Goal: Task Accomplishment & Management: Manage account settings

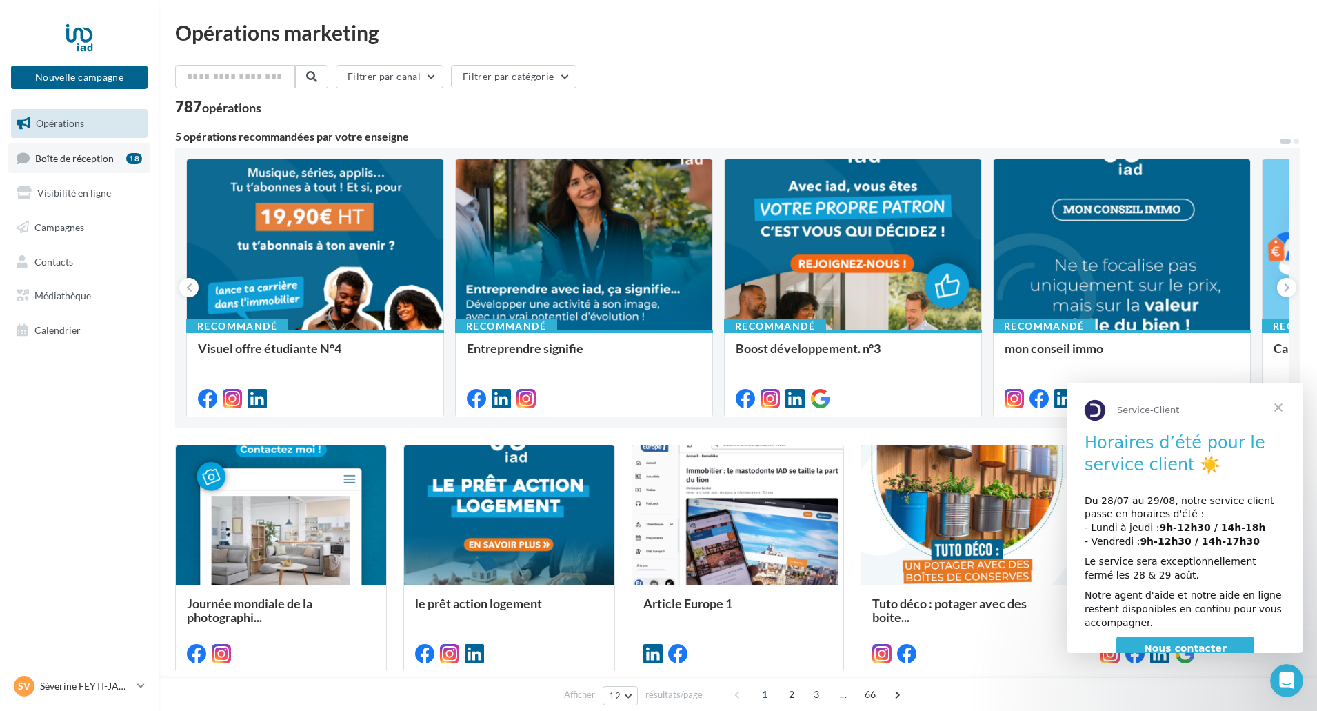
click at [105, 154] on span "Boîte de réception" at bounding box center [74, 158] width 79 height 12
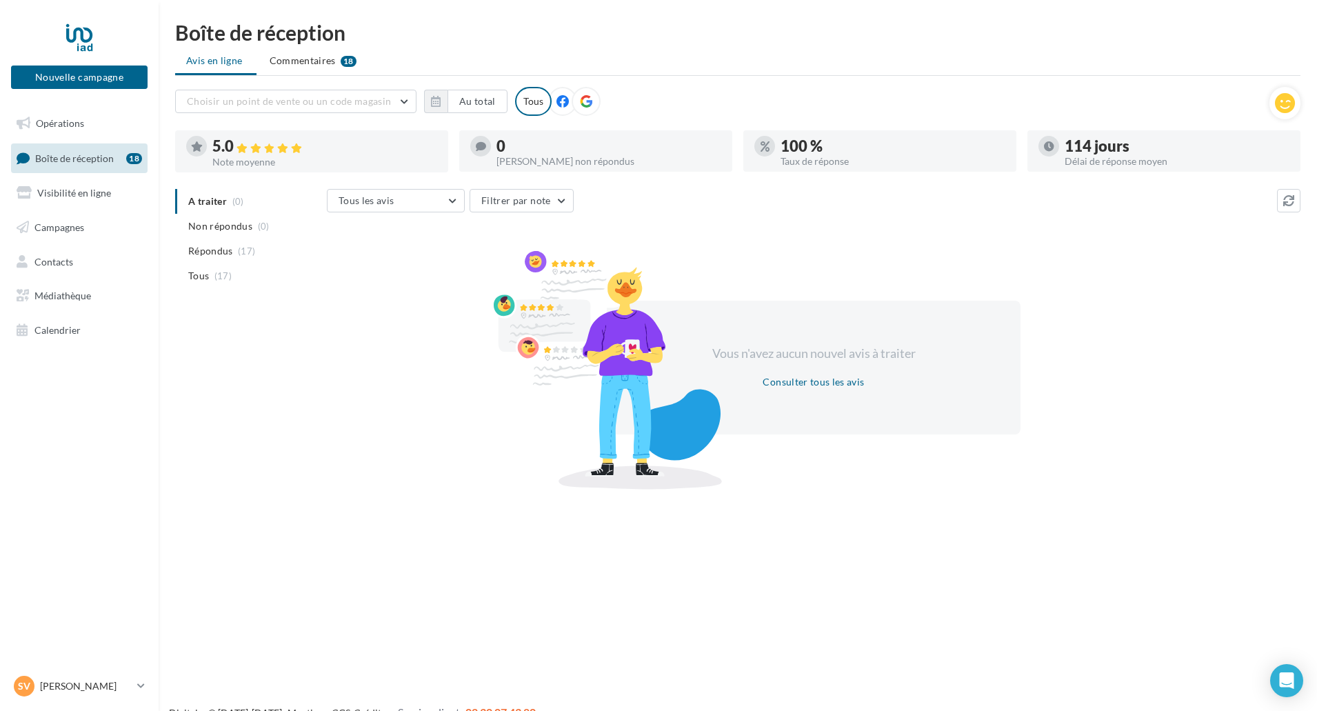
click at [306, 45] on div "Boîte de réception Avis en ligne Commentaires 18 Choisir un point de vente ou u…" at bounding box center [738, 253] width 1158 height 462
click at [305, 63] on span "Commentaires" at bounding box center [303, 61] width 66 height 14
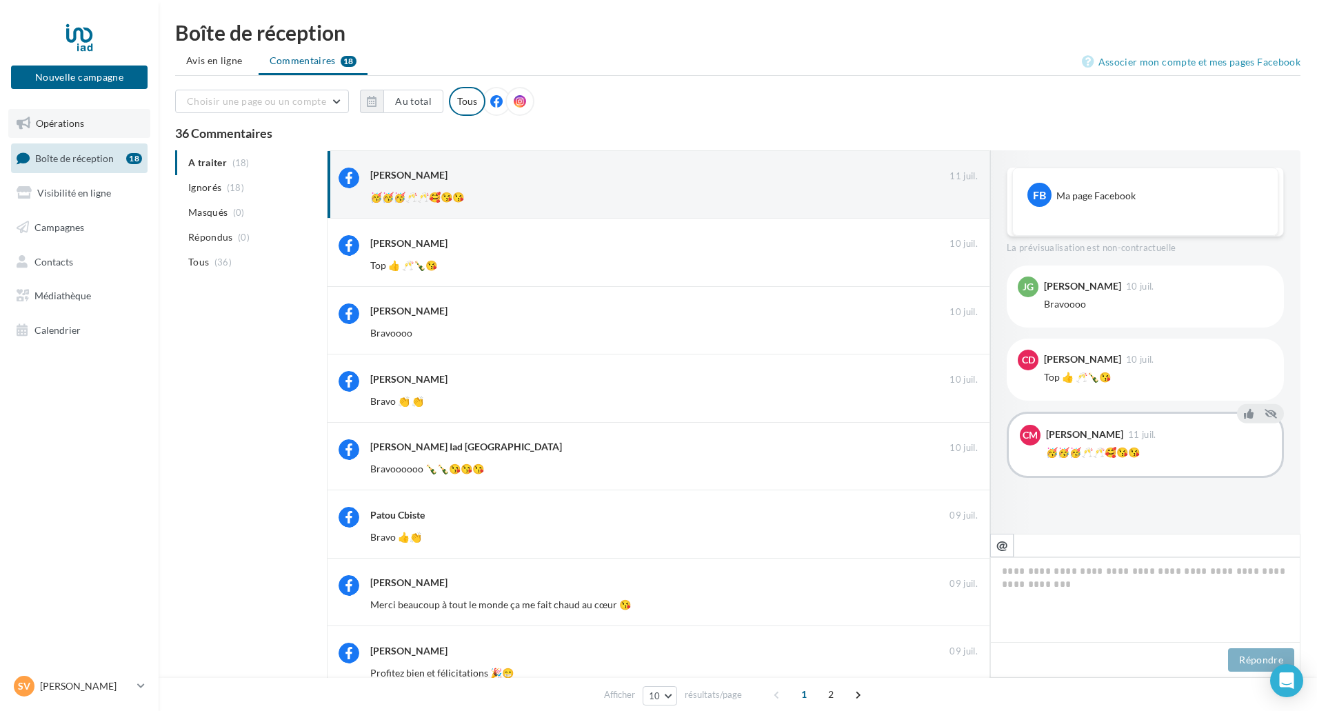
click at [63, 118] on span "Opérations" at bounding box center [60, 123] width 48 height 12
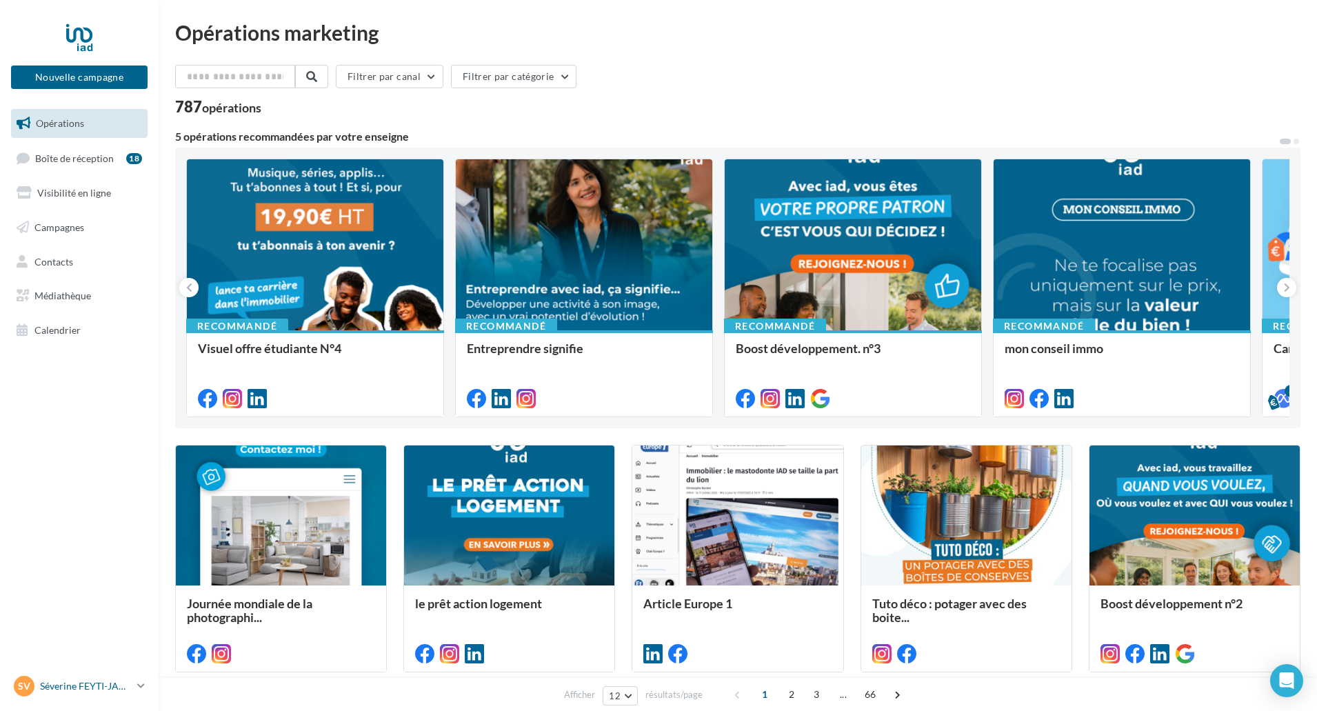
click at [135, 682] on link "Sv Séverine FEYTI-JAUZELON severine.jauzelon@iadfrance.fr" at bounding box center [79, 686] width 136 height 26
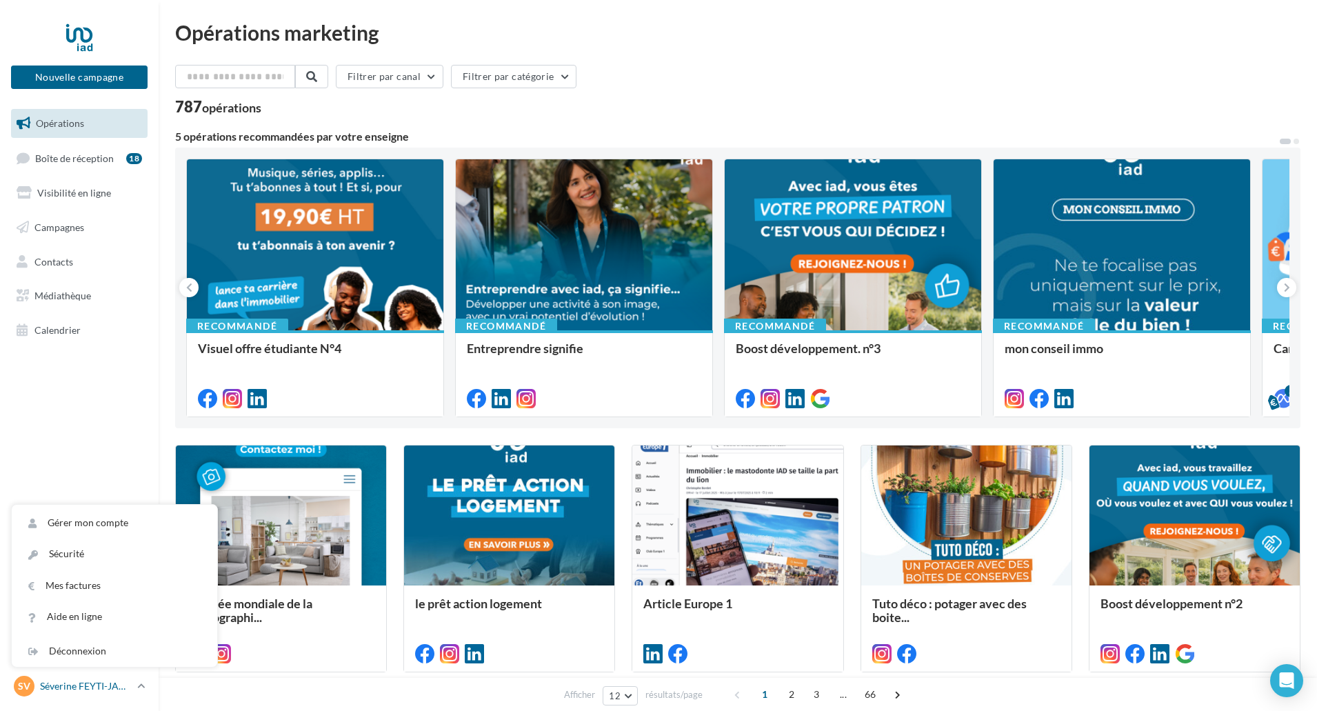
click at [135, 684] on link "Sv Séverine FEYTI-JAUZELON severine.jauzelon@iadfrance.fr" at bounding box center [79, 686] width 136 height 26
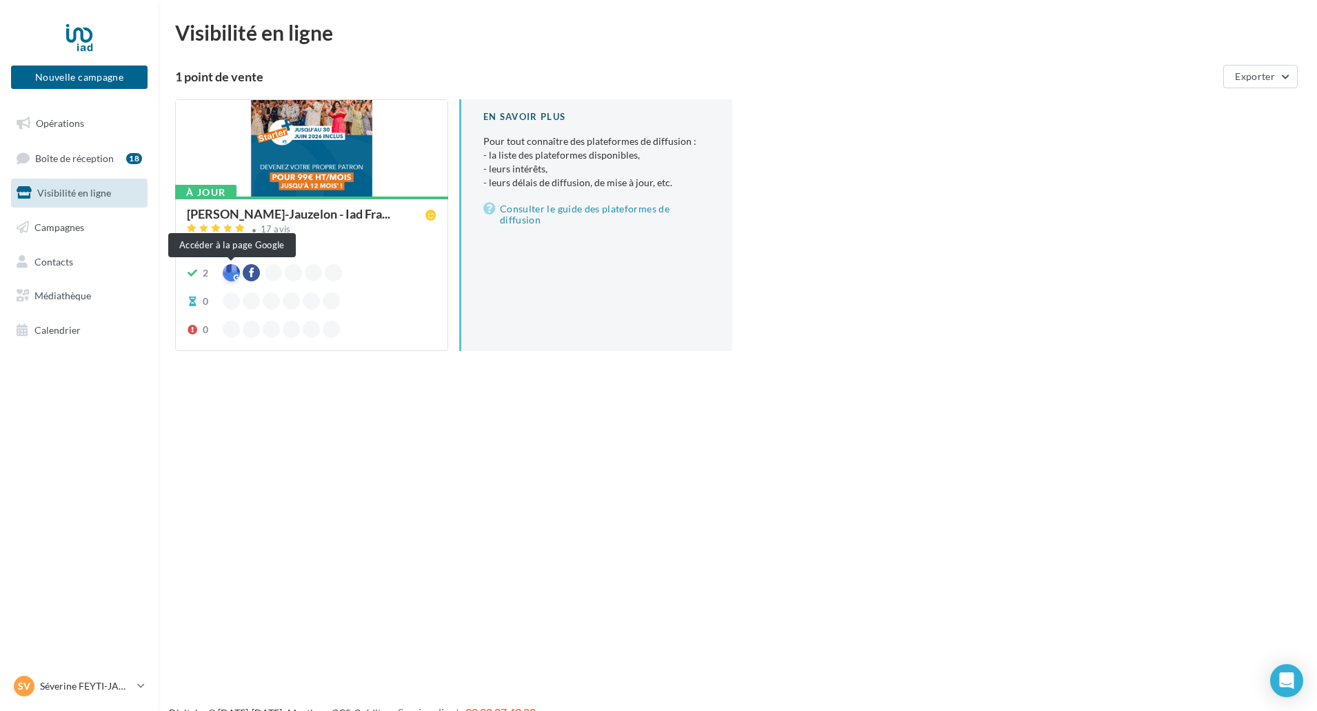
click at [229, 272] on div at bounding box center [231, 272] width 17 height 17
click at [227, 267] on div at bounding box center [231, 272] width 17 height 17
